Goal: Transaction & Acquisition: Purchase product/service

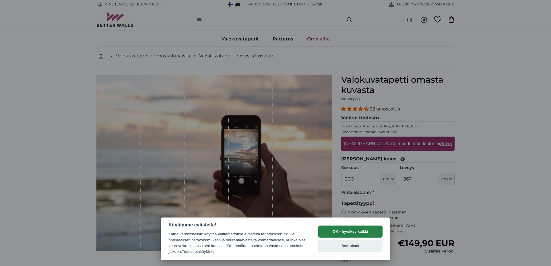
click at [371, 233] on button "OK - hyväksy kaikki" at bounding box center [350, 232] width 64 height 12
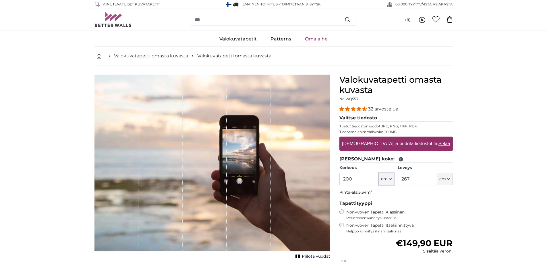
click at [389, 179] on icon "button" at bounding box center [390, 178] width 2 height 1
drag, startPoint x: 358, startPoint y: 180, endPoint x: 329, endPoint y: 176, distance: 28.6
click at [329, 176] on product-detail "[PERSON_NAME] kuva Piilota vuodat Valokuvatapetti omasta kuvasta Nr. WQ553 32 a…" at bounding box center [273, 198] width 367 height 267
type input "110"
drag, startPoint x: 413, startPoint y: 180, endPoint x: 392, endPoint y: 174, distance: 21.2
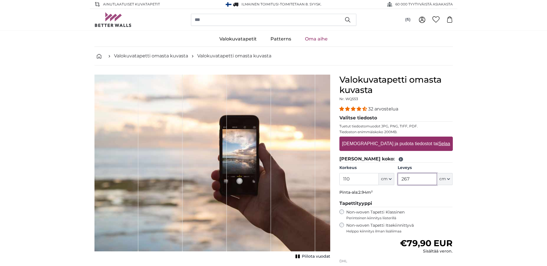
click at [392, 174] on div "Korkeus 110 ft cm Centimeter (cm) Inches (inch) Feet (ft. in.) Leveys 267 ft cm…" at bounding box center [395, 175] width 113 height 20
type input "190"
click at [438, 143] on u "Selaa" at bounding box center [444, 143] width 12 height 5
click at [426, 138] on input "[DEMOGRAPHIC_DATA] ja pudota tiedostot tai Selaa" at bounding box center [395, 138] width 113 height 2
type input "**********"
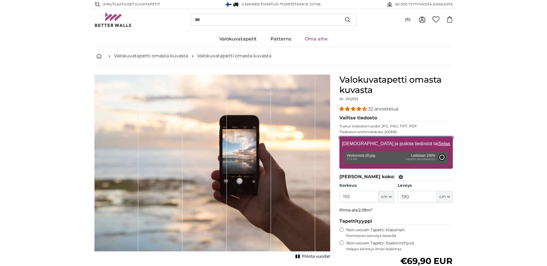
type input "200"
type input "298"
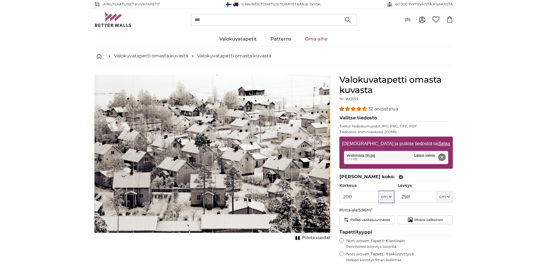
click at [390, 199] on button "cm" at bounding box center [385, 197] width 15 height 12
drag, startPoint x: 353, startPoint y: 197, endPoint x: 336, endPoint y: 195, distance: 17.3
click at [336, 195] on div "Valokuvatapetti omasta kuvasta Nr. WQ553 32 arvostelua Valitse tiedosto Tuetut …" at bounding box center [396, 218] width 123 height 286
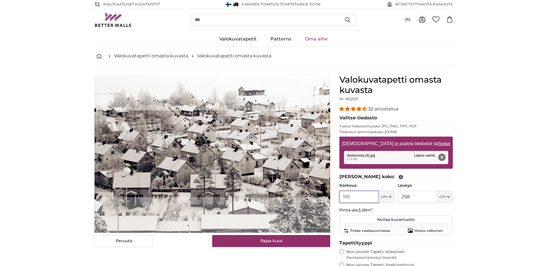
type input "110"
drag, startPoint x: 409, startPoint y: 193, endPoint x: 395, endPoint y: 191, distance: 15.2
click at [395, 191] on div "Korkeus 110 ft cm Centimeter (cm) Inches (inch) Feet (ft. in.) Leveys 298 ft cm…" at bounding box center [395, 193] width 113 height 20
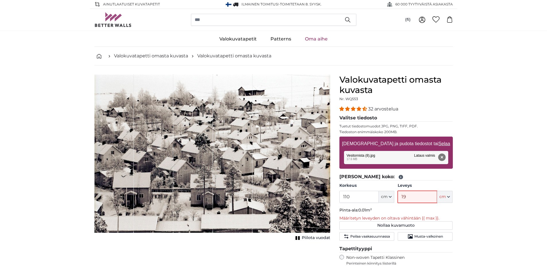
type input "190"
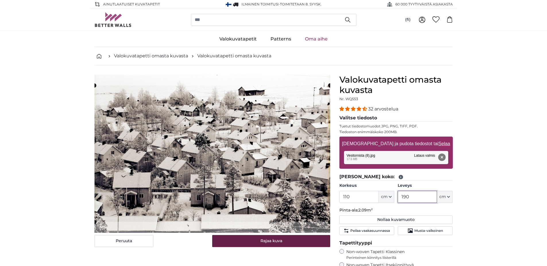
type input "190"
click at [284, 245] on button "Rajaa kuva" at bounding box center [271, 241] width 118 height 12
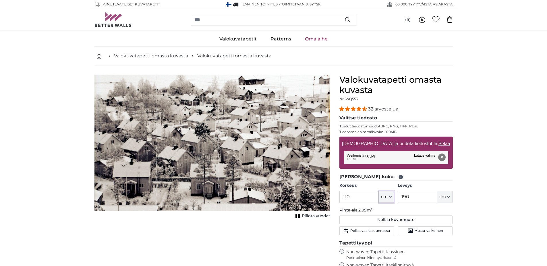
click at [388, 197] on button "cm" at bounding box center [385, 197] width 15 height 12
drag, startPoint x: 360, startPoint y: 195, endPoint x: 347, endPoint y: 196, distance: 12.4
click at [348, 196] on input "110" at bounding box center [358, 197] width 39 height 12
drag, startPoint x: 352, startPoint y: 197, endPoint x: 331, endPoint y: 196, distance: 21.0
click at [331, 196] on product-detail "[PERSON_NAME] kuva Piilota vuodat Valokuvatapetti omasta kuvasta Nr. WQ553 32 a…" at bounding box center [273, 218] width 367 height 306
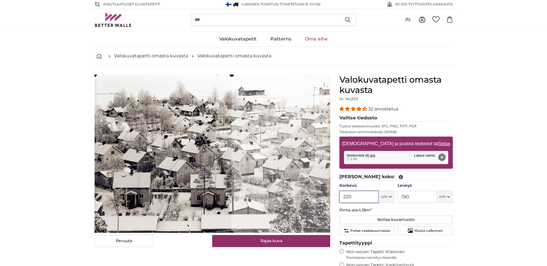
click at [137, 163] on cropper-handle at bounding box center [163, 154] width 137 height 158
type input "220"
click at [421, 199] on input "190" at bounding box center [416, 197] width 39 height 12
drag, startPoint x: 421, startPoint y: 198, endPoint x: 391, endPoint y: 195, distance: 30.0
click at [391, 195] on div "Korkeus 220 ft cm Centimeter (cm) Inches (inch) Feet (ft. in.) Leveys 190 ft cm…" at bounding box center [395, 193] width 113 height 20
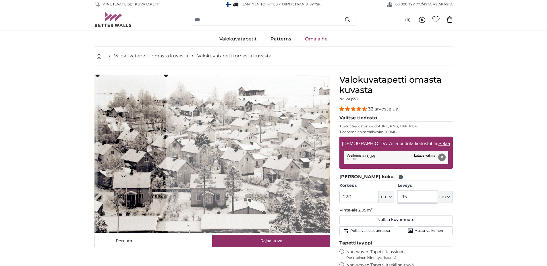
click at [133, 127] on cropper-handle at bounding box center [131, 154] width 68 height 158
click at [139, 128] on cropper-handle at bounding box center [128, 154] width 68 height 158
drag, startPoint x: 415, startPoint y: 196, endPoint x: 397, endPoint y: 184, distance: 21.2
click at [397, 184] on div "Korkeus 220 ft cm Centimeter (cm) Inches (inch) Feet (ft. in.) Leveys 95 ft cm …" at bounding box center [395, 193] width 113 height 20
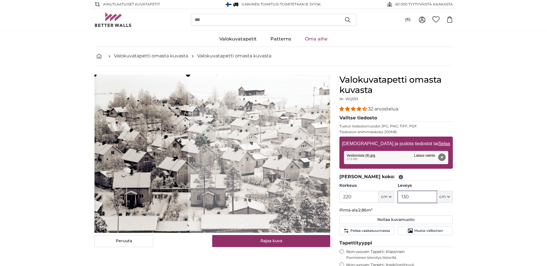
click at [122, 164] on cropper-handle at bounding box center [141, 154] width 94 height 158
drag, startPoint x: 416, startPoint y: 196, endPoint x: 399, endPoint y: 189, distance: 18.7
click at [399, 189] on div "Leveys 130 ft cm Centimeter (cm) Inches (inch) Feet (ft. in.)" at bounding box center [424, 193] width 55 height 20
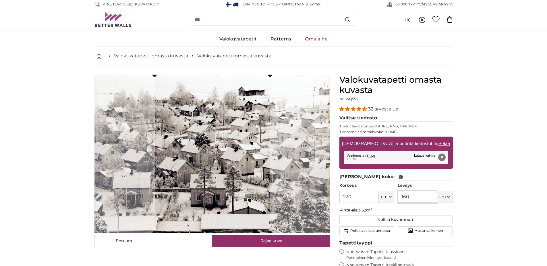
type input "160"
drag, startPoint x: 356, startPoint y: 196, endPoint x: 337, endPoint y: 191, distance: 18.9
click at [337, 191] on div "Valokuvatapetti omasta kuvasta Nr. WQ553 32 arvostelua Valitse tiedosto Tuetut …" at bounding box center [396, 223] width 123 height 297
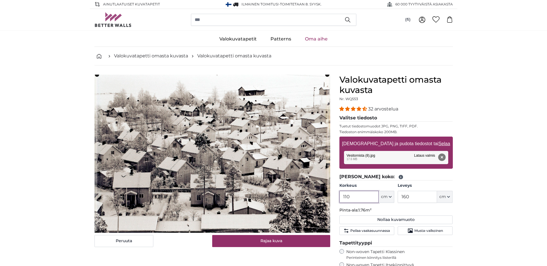
type input "110"
drag, startPoint x: 412, startPoint y: 195, endPoint x: 397, endPoint y: 193, distance: 15.1
click at [397, 193] on div "Korkeus 110 ft cm Centimeter (cm) Inches (inch) Feet (ft. in.) Leveys 160 ft cm…" at bounding box center [395, 193] width 113 height 20
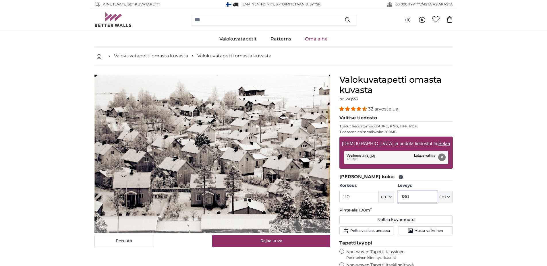
click at [162, 162] on cropper-handle at bounding box center [213, 147] width 236 height 144
drag, startPoint x: 415, startPoint y: 196, endPoint x: 396, endPoint y: 194, distance: 18.4
click at [396, 194] on div "Korkeus 110 ft cm Centimeter (cm) Inches (inch) Feet (ft. in.) Leveys 180 ft cm…" at bounding box center [395, 193] width 113 height 20
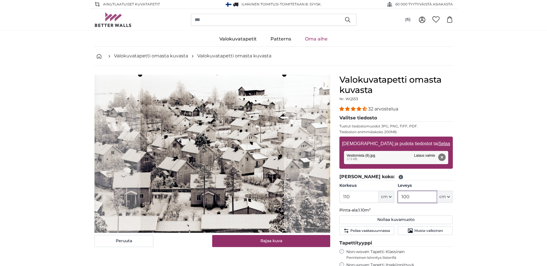
type input "100"
drag, startPoint x: 345, startPoint y: 191, endPoint x: 334, endPoint y: 187, distance: 12.0
click at [335, 187] on div "Valokuvatapetti omasta kuvasta Nr. WQ553 32 arvostelua Valitse tiedosto Tuetut …" at bounding box center [396, 223] width 123 height 297
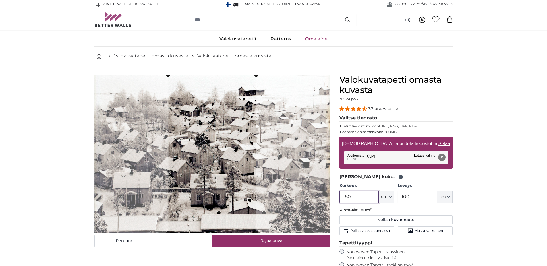
type input "180"
drag, startPoint x: 417, startPoint y: 197, endPoint x: 393, endPoint y: 194, distance: 23.9
click at [393, 194] on div "Korkeus 180 ft cm Centimeter (cm) Inches (inch) Feet (ft. in.) Leveys 100 ft cm…" at bounding box center [395, 193] width 113 height 20
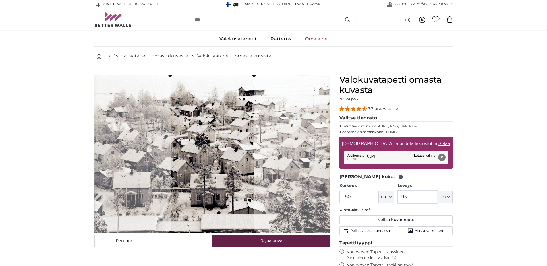
type input "95"
click at [283, 241] on button "Rajaa kuva" at bounding box center [271, 241] width 118 height 12
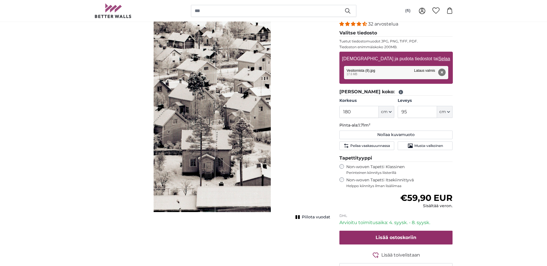
scroll to position [86, 0]
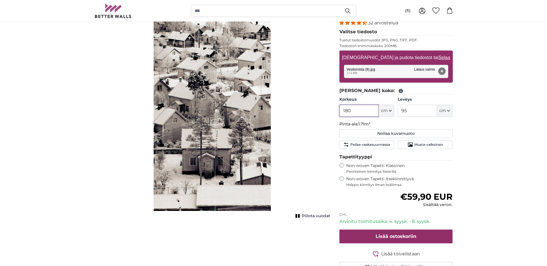
drag, startPoint x: 360, startPoint y: 111, endPoint x: 333, endPoint y: 108, distance: 26.2
click at [333, 108] on product-detail "[PERSON_NAME] kuva Piilota vuodat Valokuvatapetti omasta kuvasta Nr. WQ553 32 a…" at bounding box center [273, 132] width 367 height 306
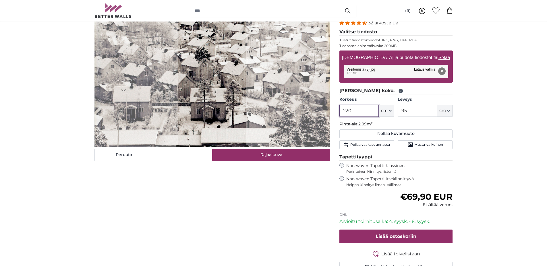
type input "220"
drag, startPoint x: 411, startPoint y: 112, endPoint x: 396, endPoint y: 111, distance: 14.7
click at [396, 111] on div "Korkeus 220 ft cm Centimeter (cm) Inches (inch) Feet (ft. in.) Leveys 95 ft cm …" at bounding box center [395, 107] width 113 height 20
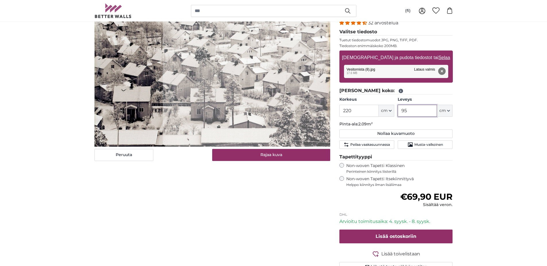
click at [125, 81] on cropper-handle at bounding box center [128, 68] width 68 height 158
click at [413, 110] on input "95" at bounding box center [416, 111] width 39 height 12
drag, startPoint x: 413, startPoint y: 110, endPoint x: 399, endPoint y: 107, distance: 14.4
click at [399, 107] on input "95" at bounding box center [416, 111] width 39 height 12
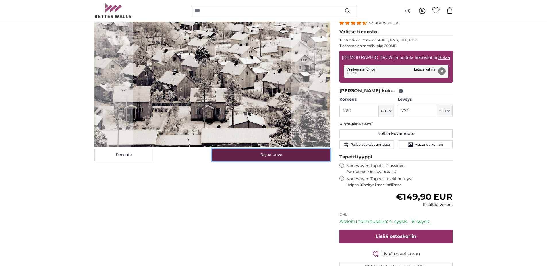
click at [272, 156] on button "Rajaa kuva" at bounding box center [271, 155] width 118 height 12
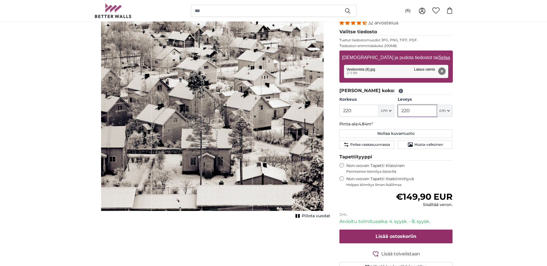
drag, startPoint x: 412, startPoint y: 110, endPoint x: 394, endPoint y: 108, distance: 18.8
click at [394, 108] on div "Korkeus 220 ft cm Centimeter (cm) Inches (inch) Feet (ft. in.) Leveys 220 ft cm…" at bounding box center [395, 107] width 113 height 20
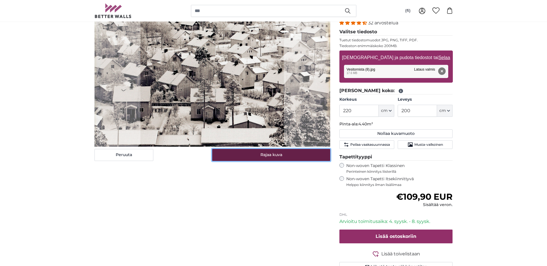
click at [254, 156] on button "Rajaa kuva" at bounding box center [271, 155] width 118 height 12
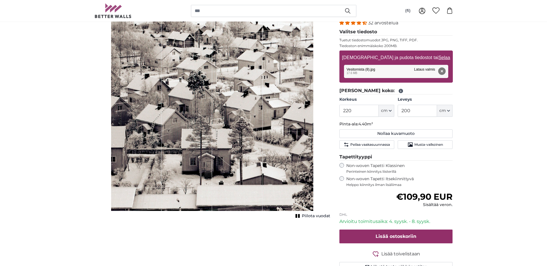
drag, startPoint x: 141, startPoint y: 145, endPoint x: 184, endPoint y: 146, distance: 43.6
click at [184, 146] on div "1 of 1" at bounding box center [212, 100] width 202 height 222
drag, startPoint x: 411, startPoint y: 111, endPoint x: 397, endPoint y: 110, distance: 13.5
click at [397, 110] on div "Korkeus 220 ft cm Centimeter (cm) Inches (inch) Feet (ft. in.) Leveys 200 ft cm…" at bounding box center [395, 107] width 113 height 20
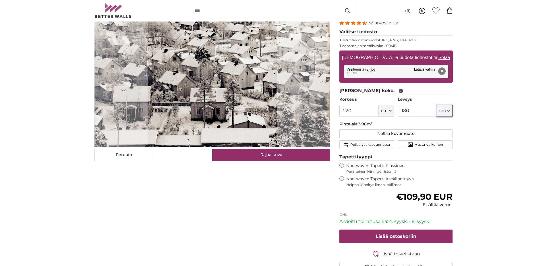
click at [447, 110] on icon "button" at bounding box center [448, 110] width 3 height 3
drag, startPoint x: 411, startPoint y: 112, endPoint x: 401, endPoint y: 110, distance: 9.9
click at [401, 110] on input "180" at bounding box center [416, 111] width 39 height 12
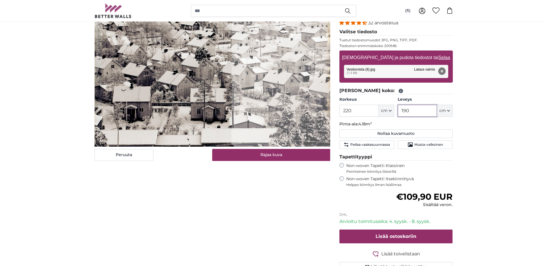
click at [169, 90] on cropper-handle at bounding box center [163, 68] width 137 height 158
type input "190"
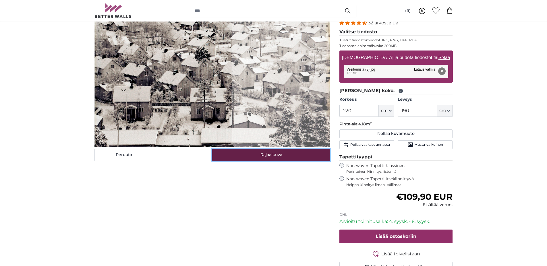
click at [263, 157] on button "Rajaa kuva" at bounding box center [271, 155] width 118 height 12
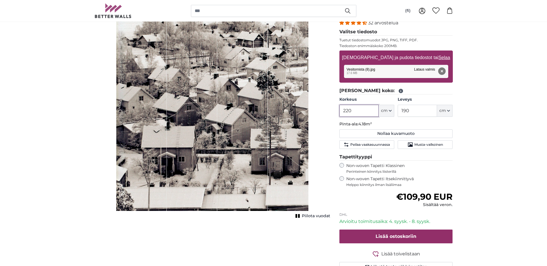
click at [350, 111] on input "220" at bounding box center [358, 111] width 39 height 12
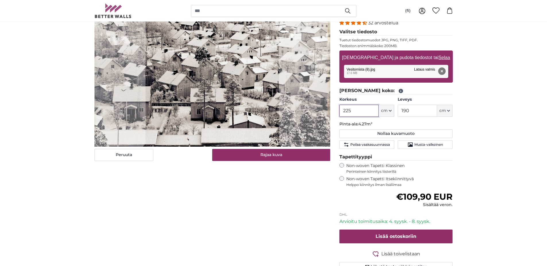
type input "225"
click at [407, 112] on input "190" at bounding box center [416, 111] width 39 height 12
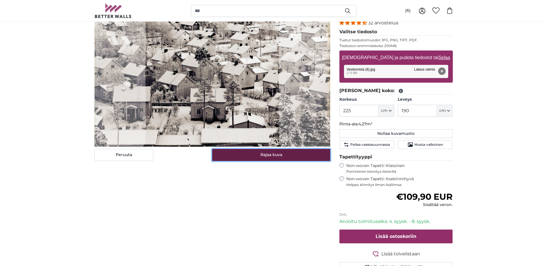
click at [283, 155] on button "Rajaa kuva" at bounding box center [271, 155] width 118 height 12
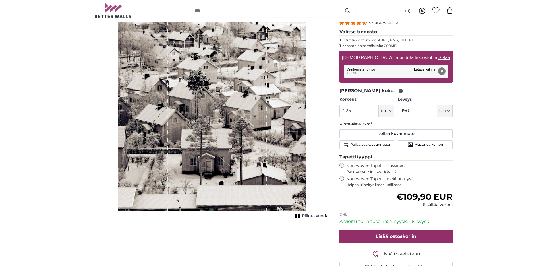
scroll to position [86, 0]
drag, startPoint x: 185, startPoint y: 158, endPoint x: 199, endPoint y: 160, distance: 14.4
click at [199, 160] on div "1 of 1" at bounding box center [192, 100] width 49 height 222
drag, startPoint x: 284, startPoint y: 158, endPoint x: 257, endPoint y: 156, distance: 26.7
click at [257, 156] on div "1 of 1" at bounding box center [212, 100] width 188 height 222
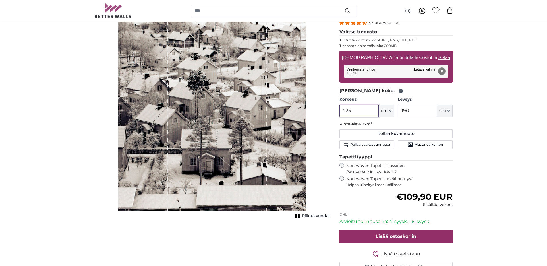
drag, startPoint x: 347, startPoint y: 110, endPoint x: 339, endPoint y: 108, distance: 9.3
click at [339, 108] on div "Valokuvatapetti omasta kuvasta Nr. WQ553 32 arvostelua Valitse tiedosto Tuetut …" at bounding box center [396, 137] width 123 height 297
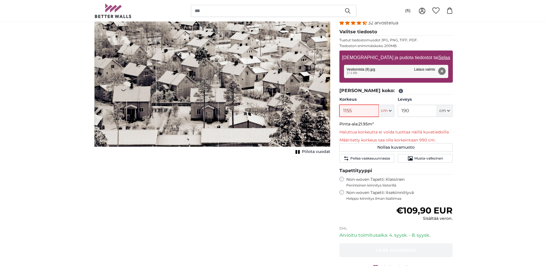
type input "115"
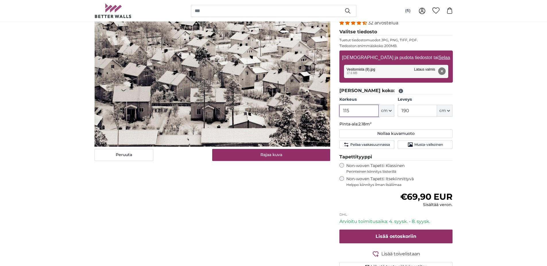
click at [192, 144] on cropper-handle at bounding box center [213, 75] width 236 height 143
click at [222, 126] on cropper-handle at bounding box center [213, 75] width 236 height 143
type input "115"
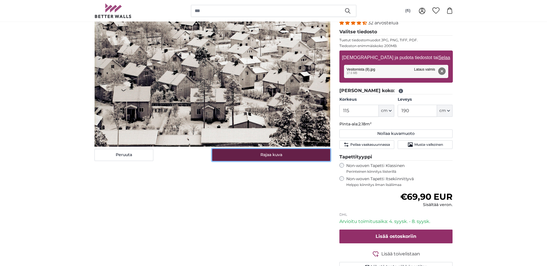
click at [253, 155] on button "Rajaa kuva" at bounding box center [271, 155] width 118 height 12
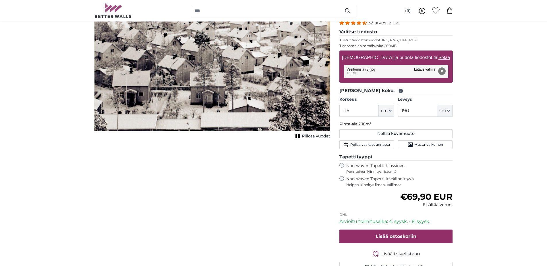
drag, startPoint x: 232, startPoint y: 73, endPoint x: 234, endPoint y: 92, distance: 19.3
click at [234, 92] on div "1 of 1" at bounding box center [249, 60] width 62 height 143
drag, startPoint x: 236, startPoint y: 103, endPoint x: 237, endPoint y: 75, distance: 27.8
click at [237, 75] on div "1 of 1" at bounding box center [249, 60] width 62 height 143
